Goal: Complete application form: Complete application form

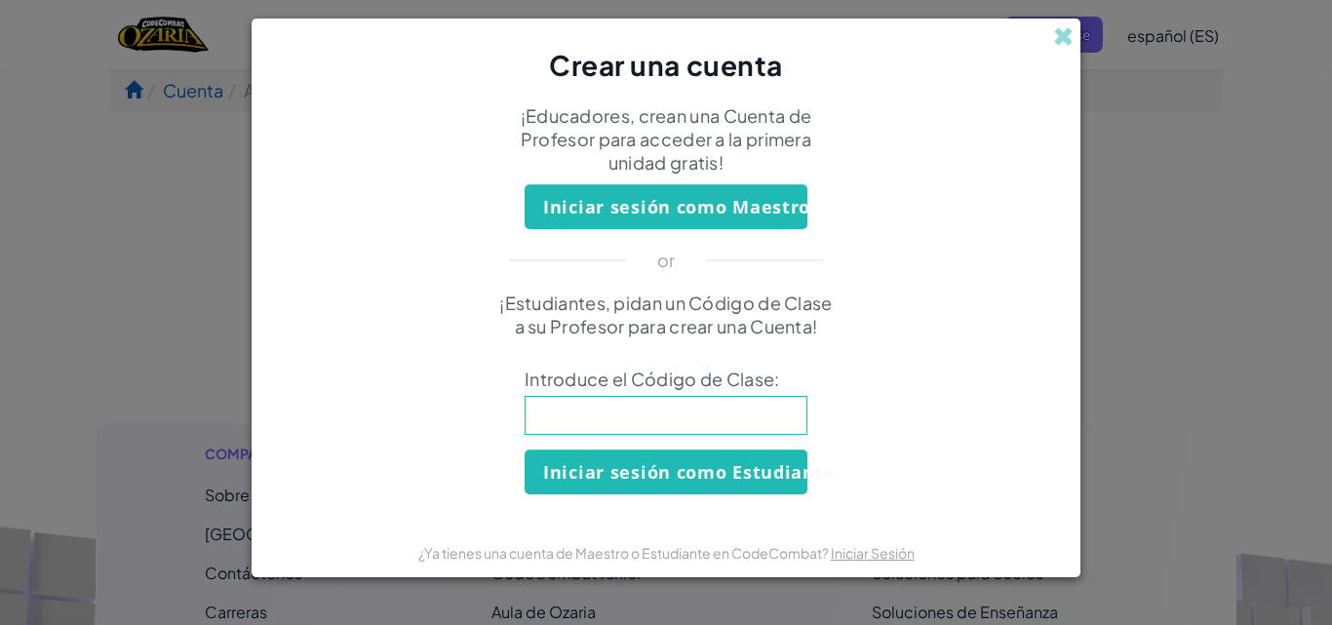
click at [702, 416] on input at bounding box center [666, 415] width 283 height 39
type input "FlySpeedPath"
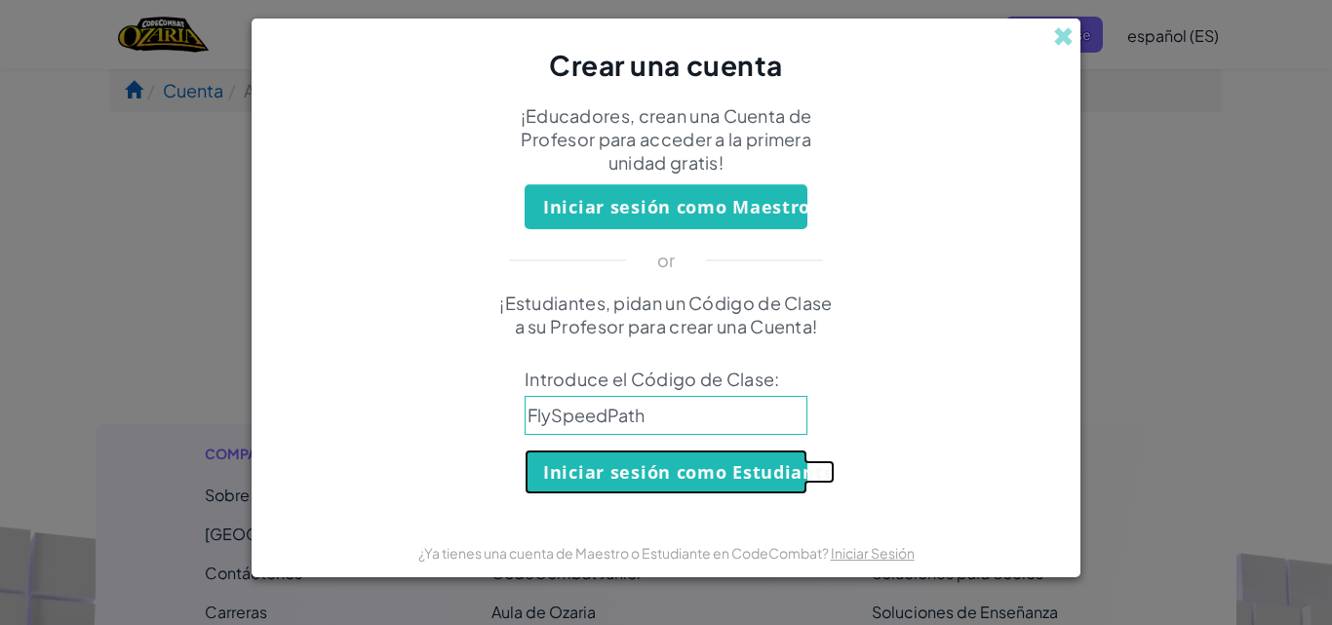
click at [714, 462] on button "Iniciar sesión como Estudiante" at bounding box center [666, 472] width 283 height 45
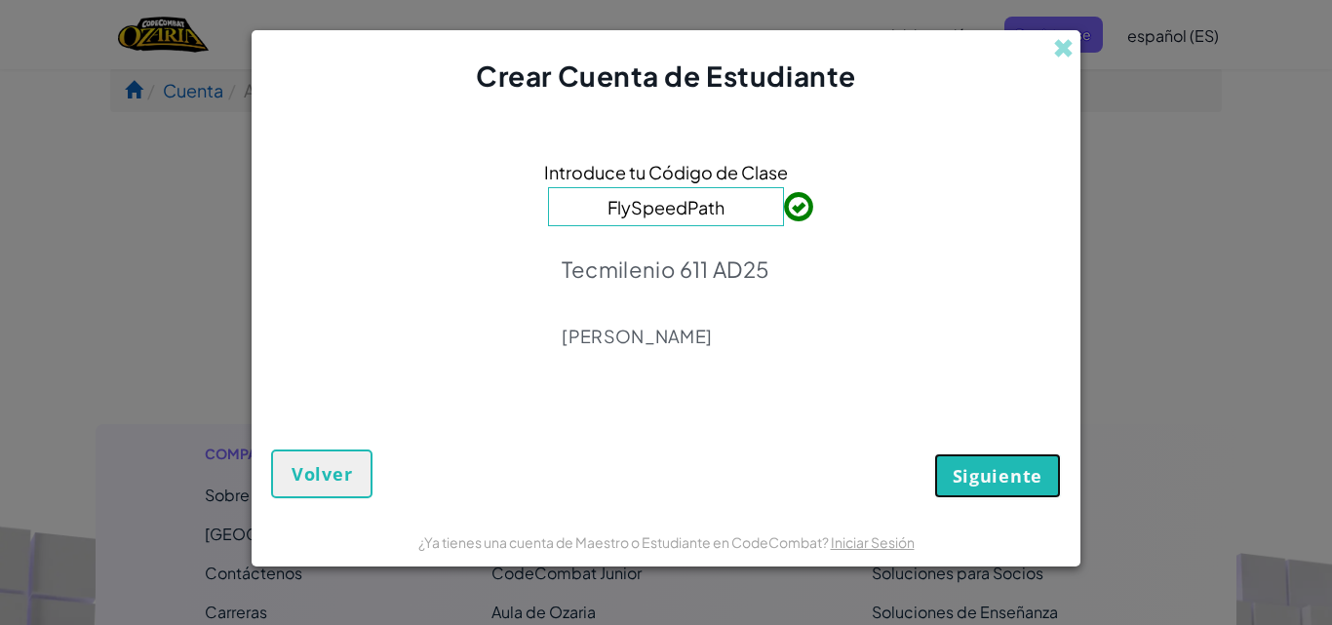
click at [978, 486] on span "Siguiente" at bounding box center [998, 475] width 90 height 23
